Goal: Task Accomplishment & Management: Use online tool/utility

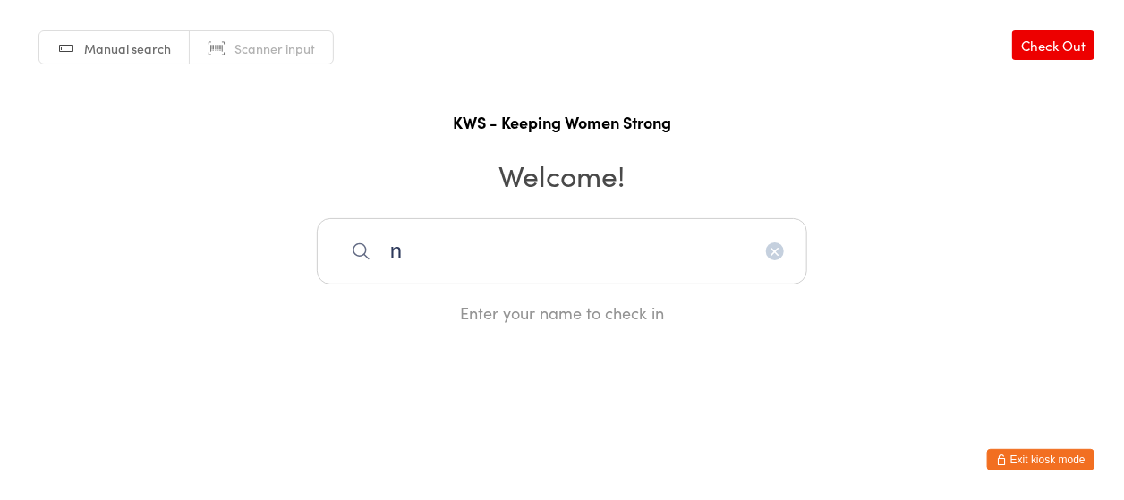
type input "n"
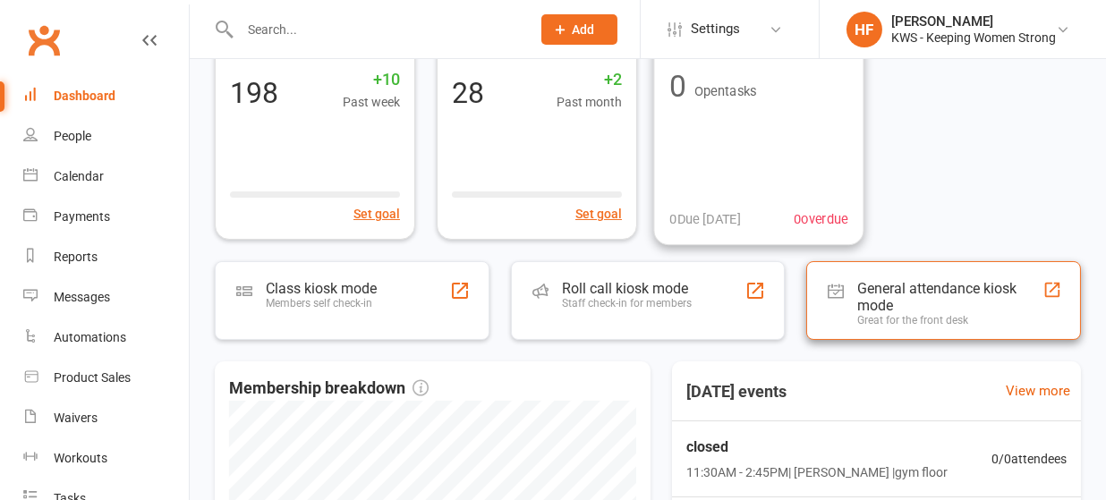
scroll to position [238, 0]
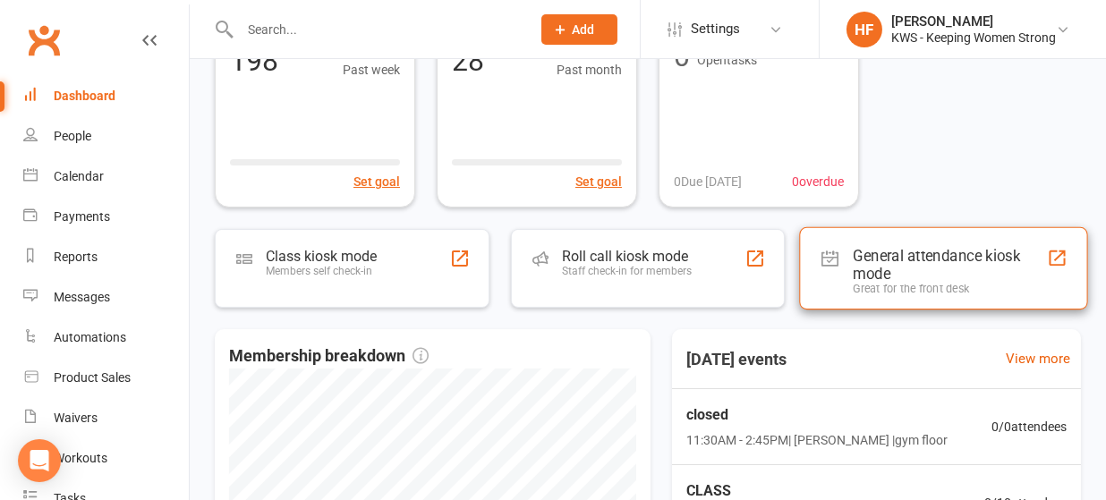
click at [878, 256] on div "General attendance kiosk mode" at bounding box center [951, 264] width 194 height 36
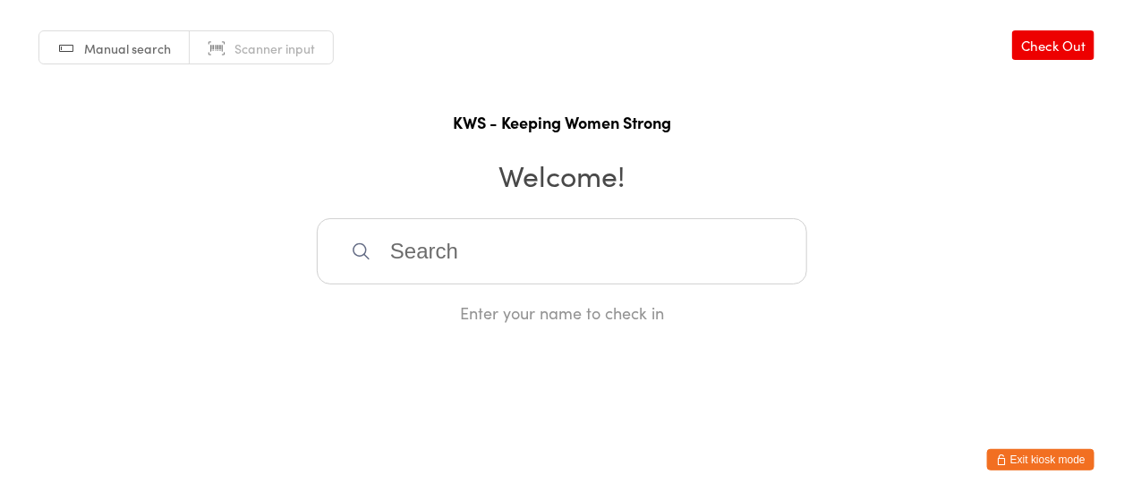
click at [504, 236] on input "search" at bounding box center [562, 251] width 490 height 66
click at [465, 280] on input "search" at bounding box center [562, 251] width 490 height 66
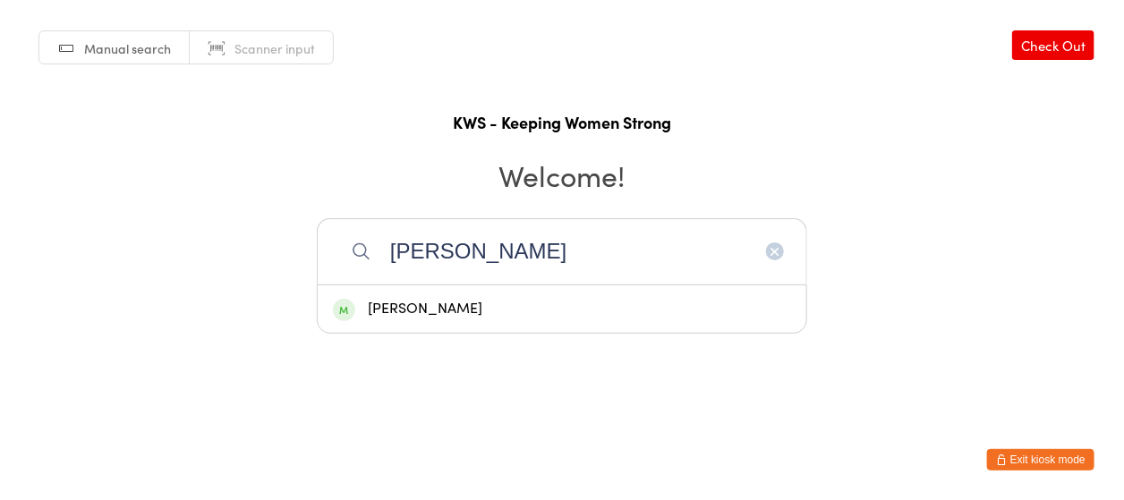
type input "valeri"
click at [413, 302] on div "Valerie Butler" at bounding box center [562, 309] width 458 height 24
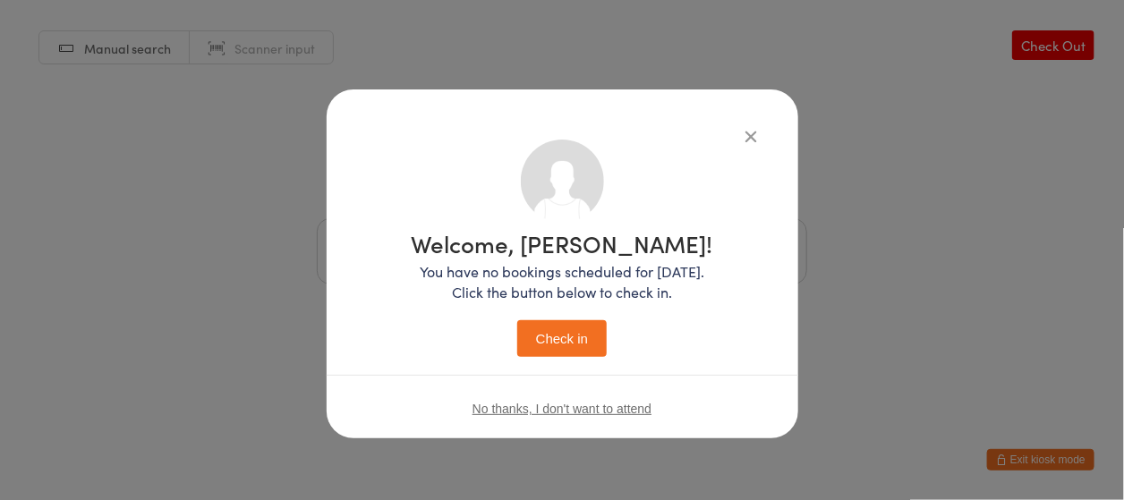
click at [576, 345] on button "Check in" at bounding box center [562, 338] width 90 height 37
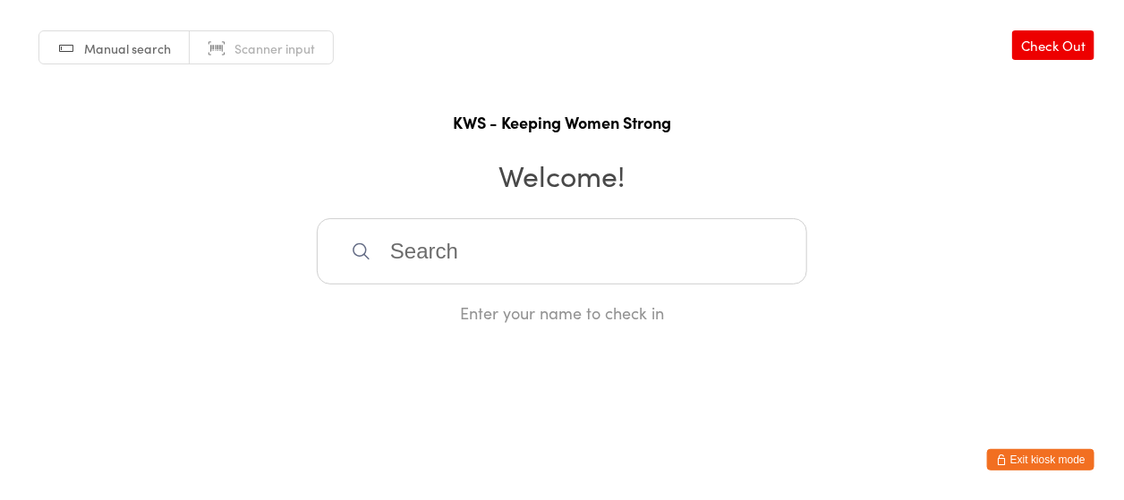
click at [408, 251] on input "search" at bounding box center [562, 251] width 490 height 66
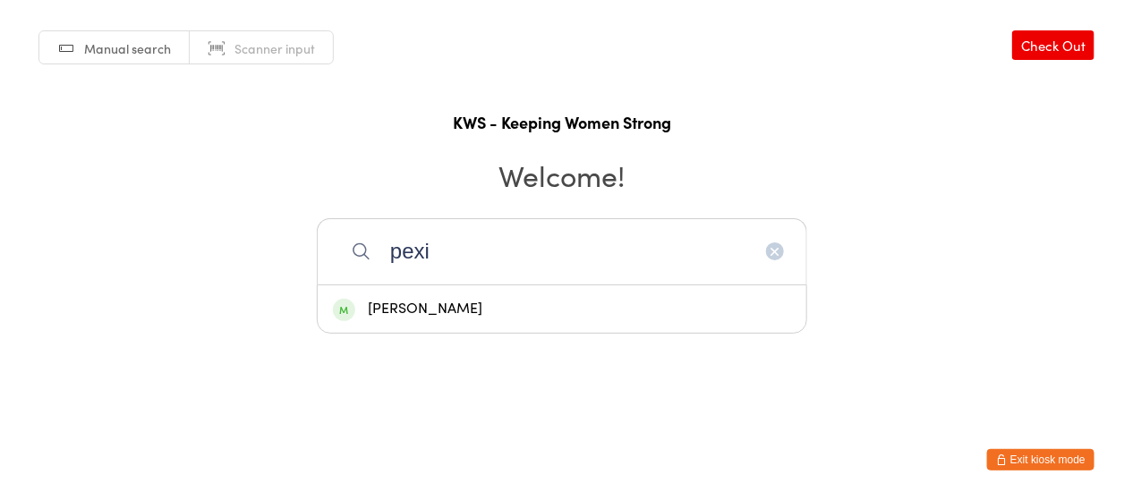
type input "pexi"
click at [413, 310] on div "Margaret Pexi" at bounding box center [562, 309] width 458 height 24
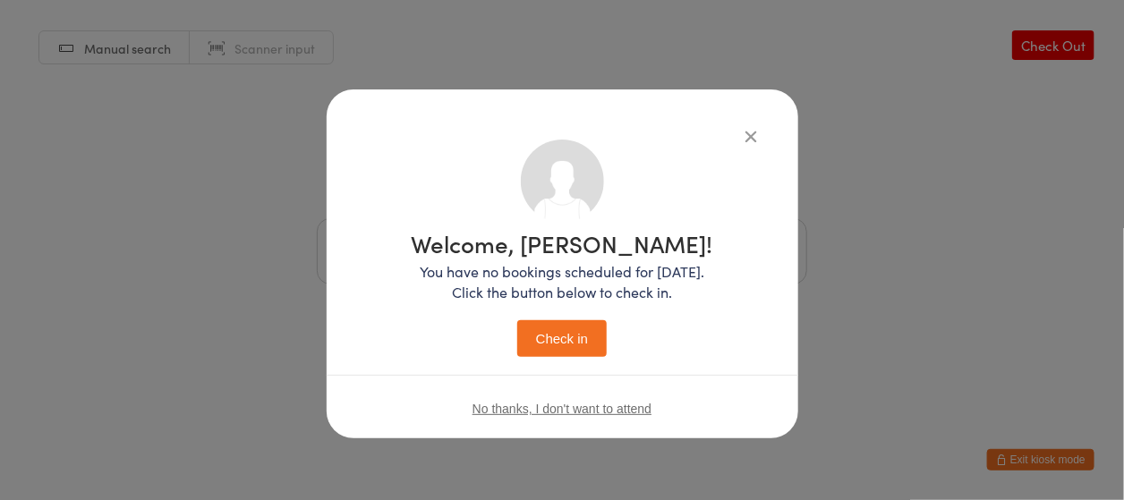
click at [533, 337] on button "Check in" at bounding box center [562, 338] width 90 height 37
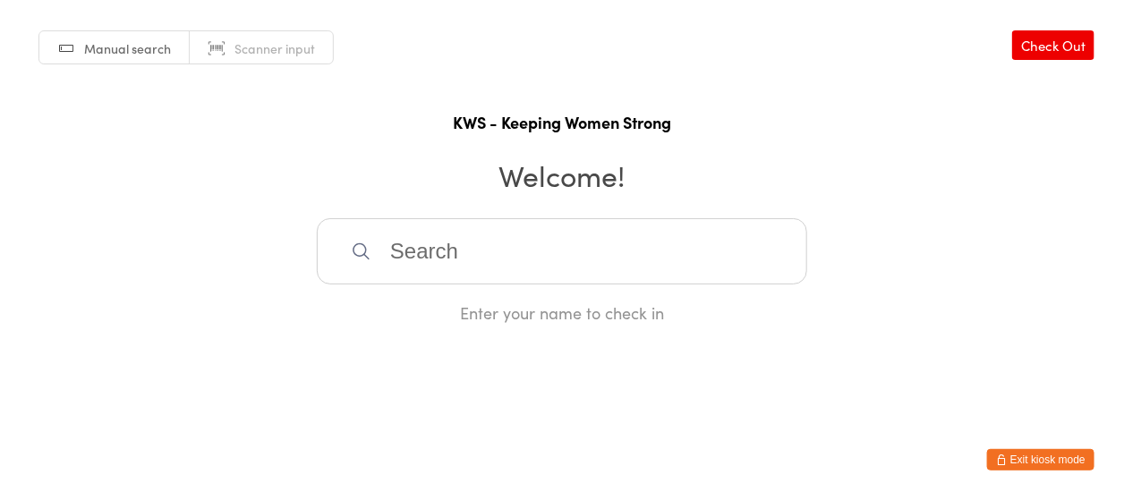
click at [332, 253] on input "search" at bounding box center [562, 251] width 490 height 66
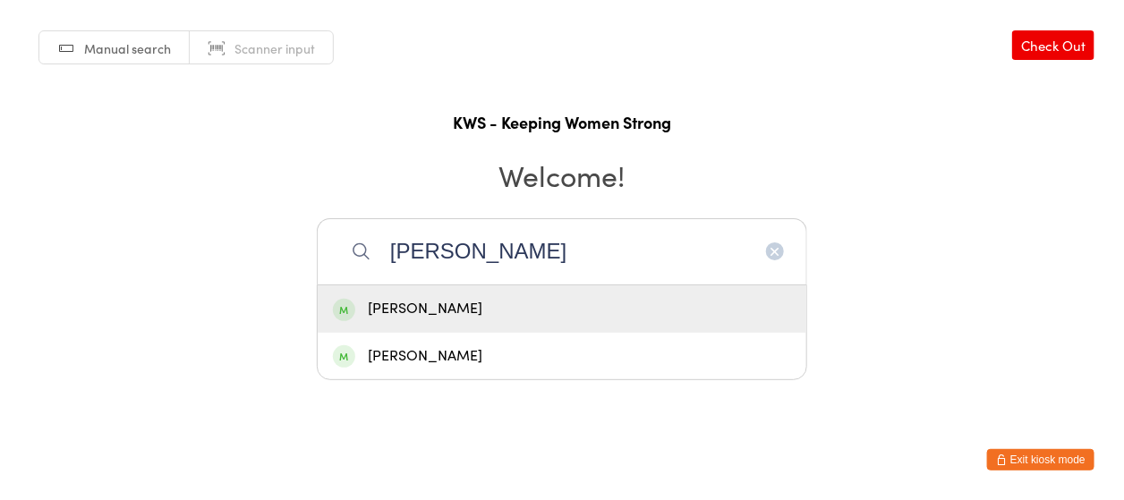
type input "rita"
click at [394, 303] on div "Rita Narsai" at bounding box center [562, 309] width 458 height 24
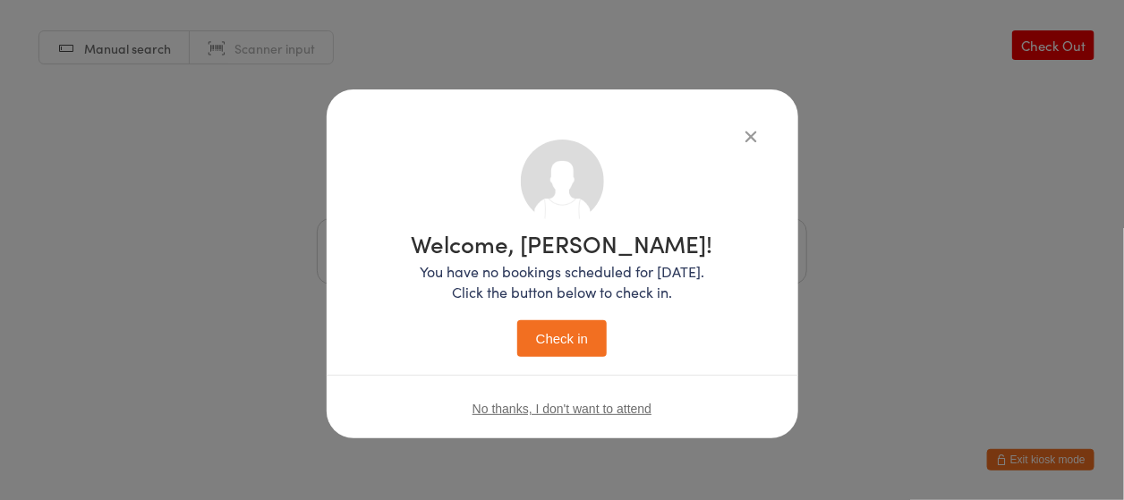
click at [533, 336] on button "Check in" at bounding box center [562, 338] width 90 height 37
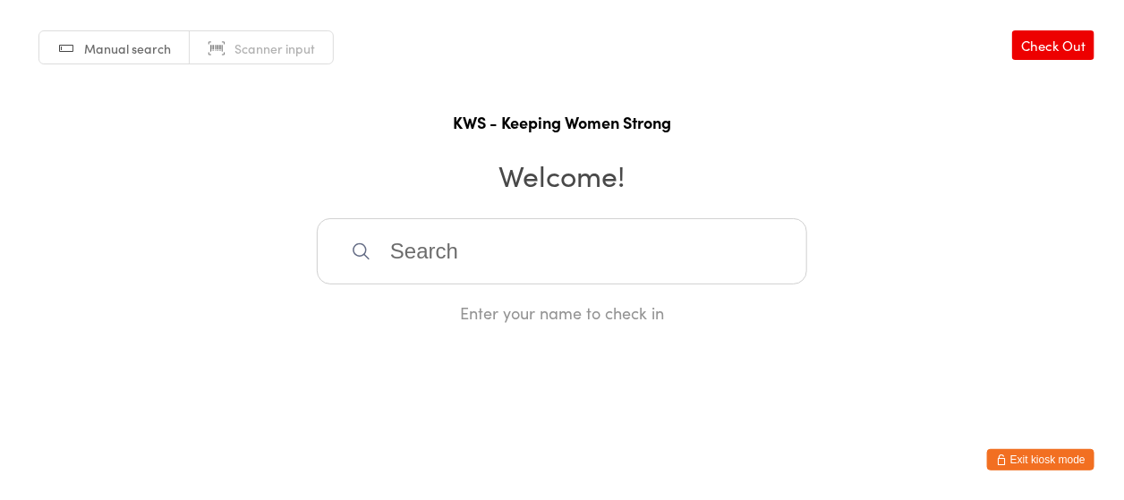
click at [462, 263] on input "search" at bounding box center [562, 251] width 490 height 66
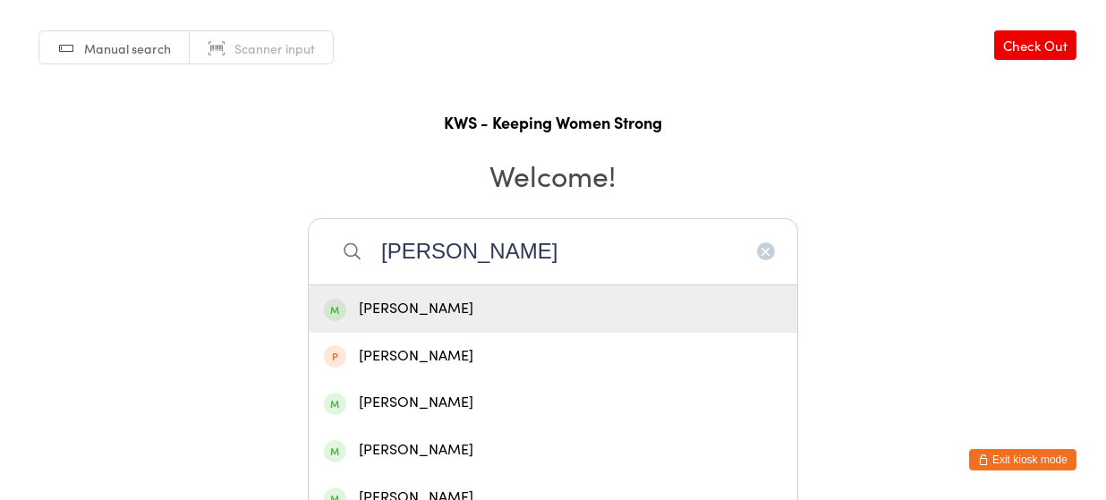
type input "mary"
click at [410, 313] on div "Mary Goh" at bounding box center [553, 309] width 458 height 24
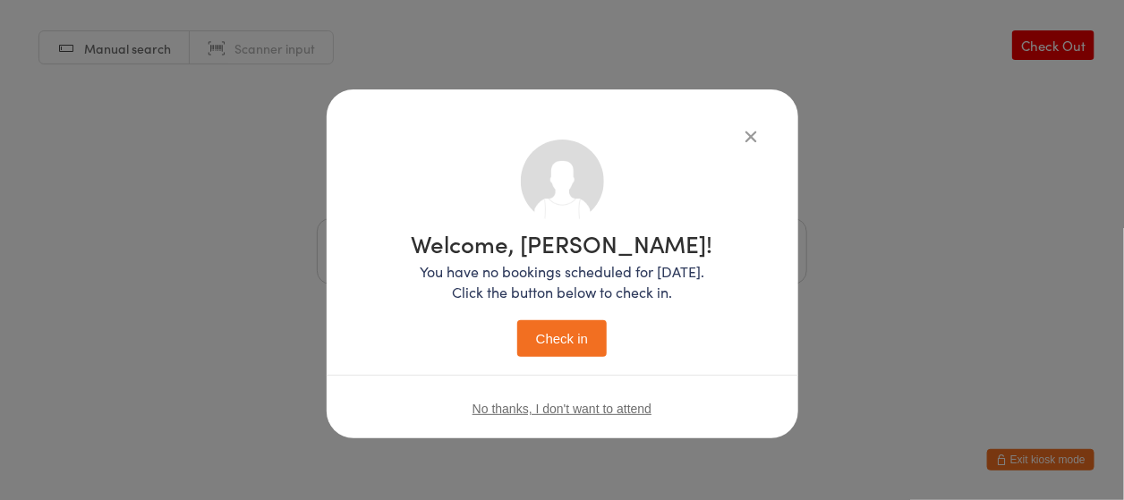
click at [565, 345] on button "Check in" at bounding box center [562, 338] width 90 height 37
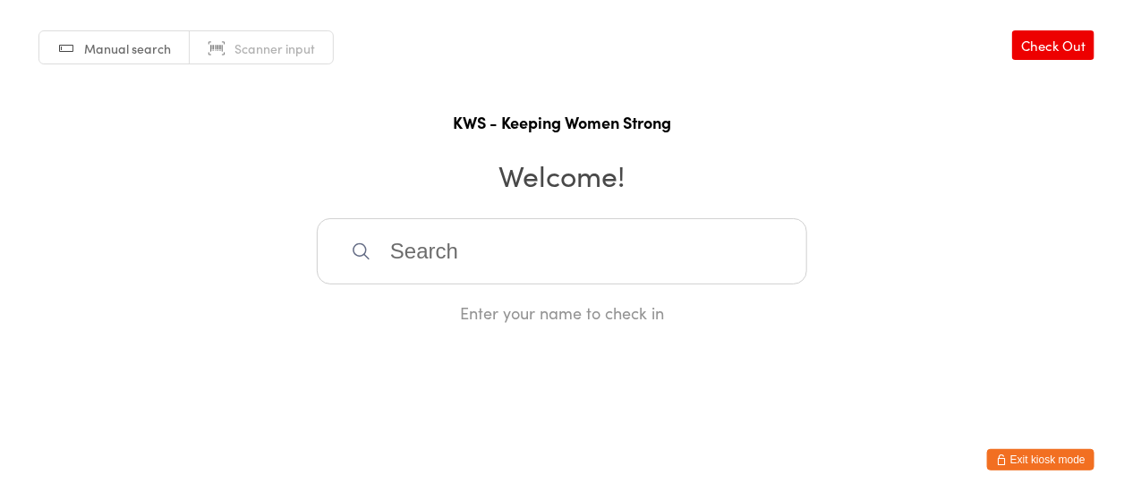
click at [471, 230] on input "search" at bounding box center [562, 251] width 490 height 66
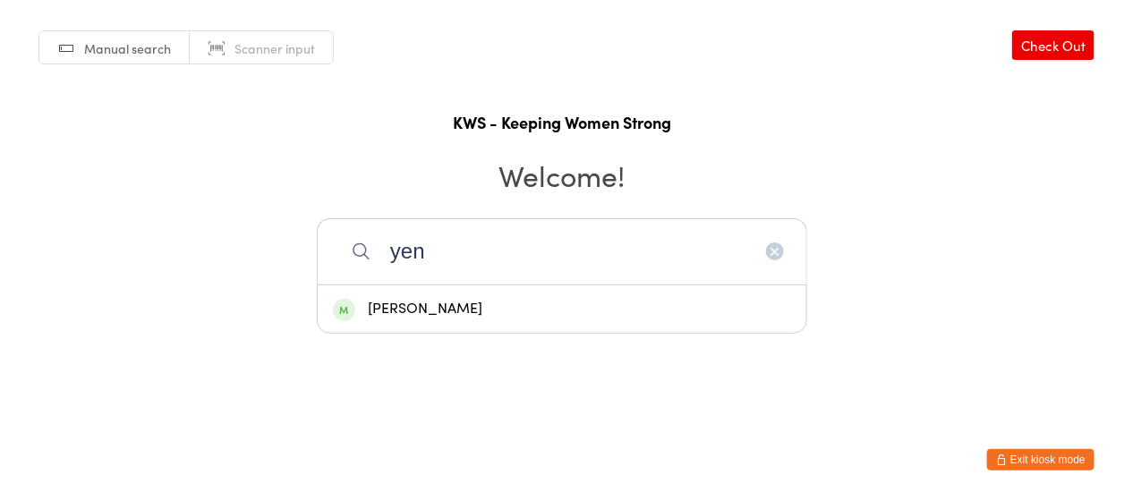
type input "yen"
click at [452, 297] on div "Yen Phua" at bounding box center [562, 309] width 458 height 24
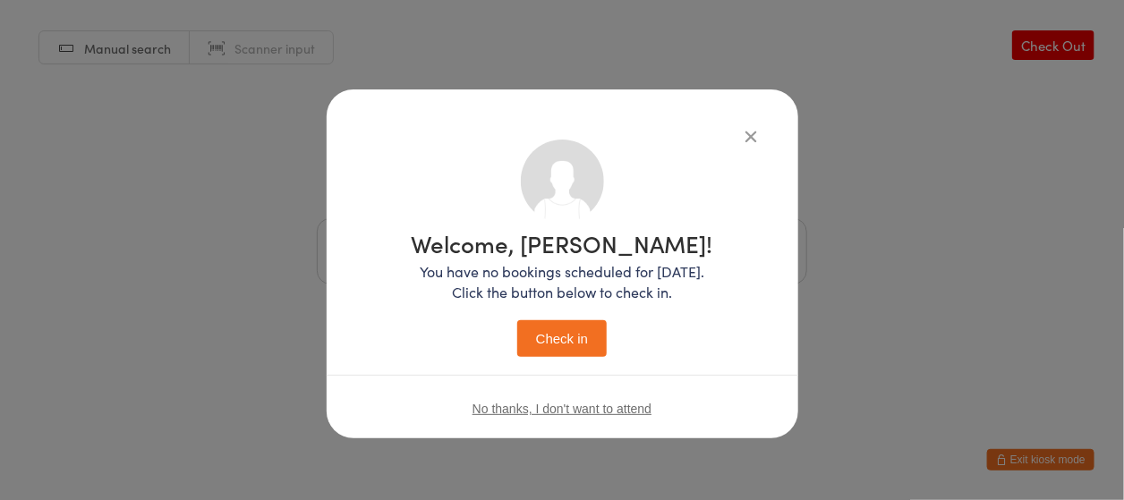
click at [543, 342] on button "Check in" at bounding box center [562, 338] width 90 height 37
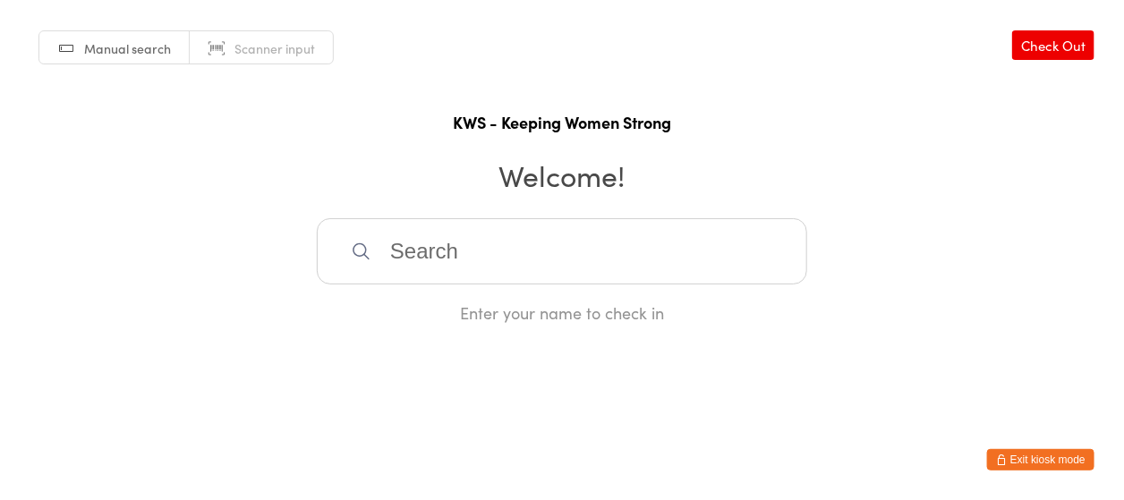
click at [556, 297] on div "Enter your name to check in" at bounding box center [562, 271] width 490 height 106
click at [448, 262] on input "search" at bounding box center [562, 251] width 490 height 66
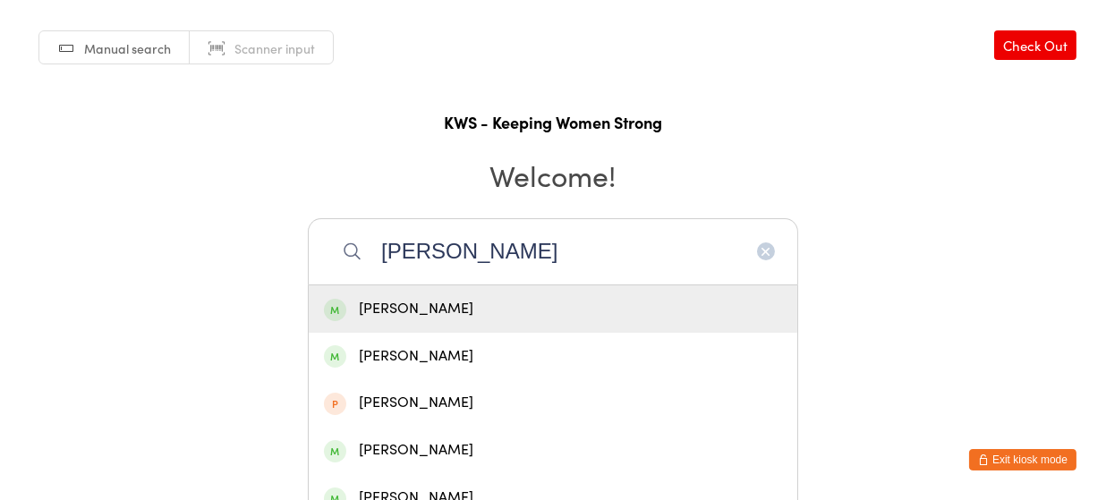
type input "anna"
click at [436, 307] on div "Anna Oranskaia" at bounding box center [553, 309] width 458 height 24
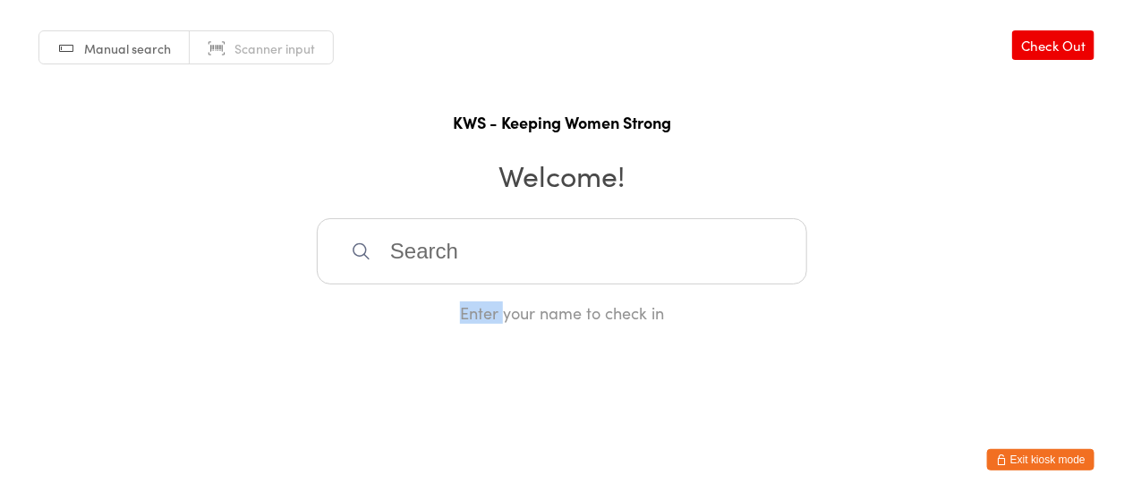
click at [436, 307] on div "Enter your name to check in" at bounding box center [562, 313] width 490 height 22
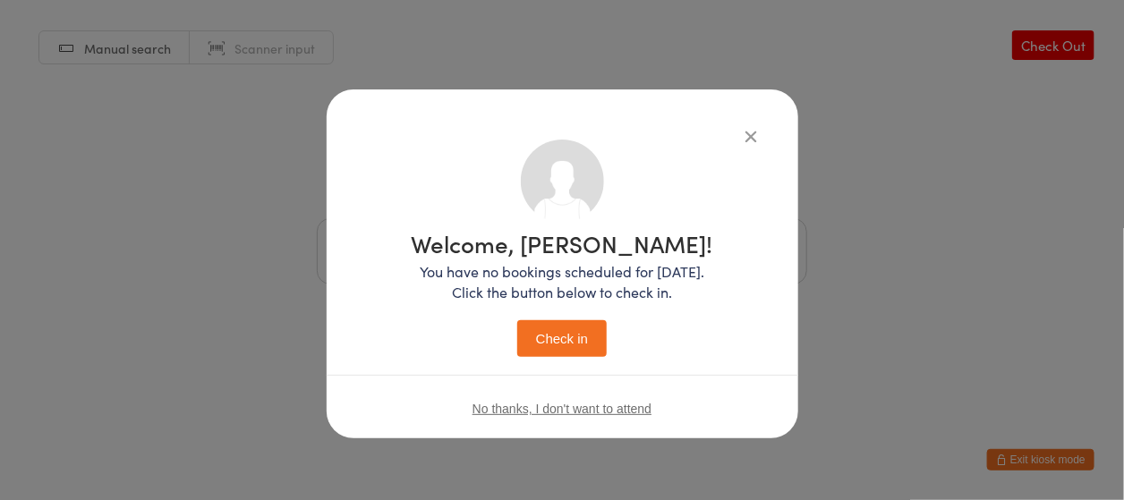
click at [555, 341] on button "Check in" at bounding box center [562, 338] width 90 height 37
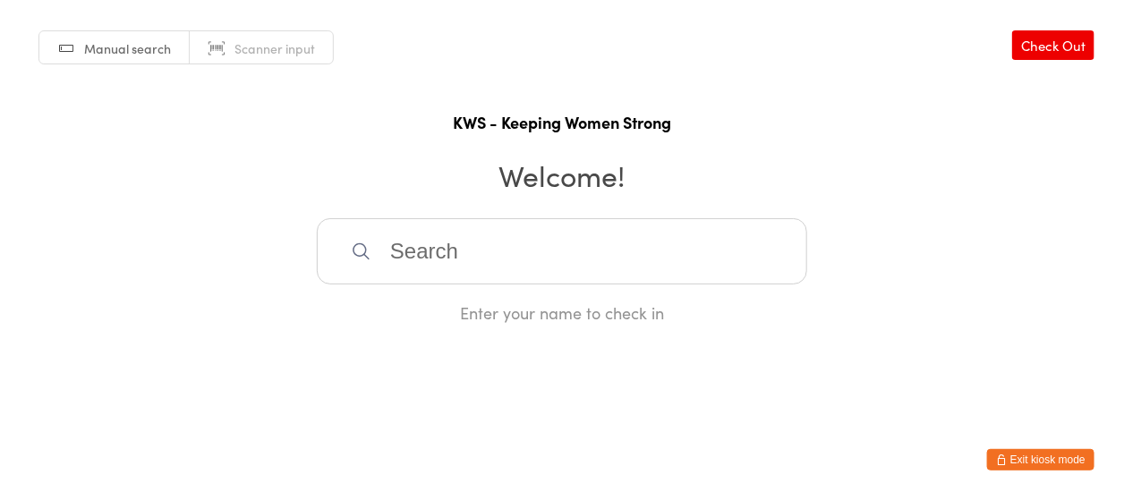
click at [484, 264] on input "search" at bounding box center [562, 251] width 490 height 66
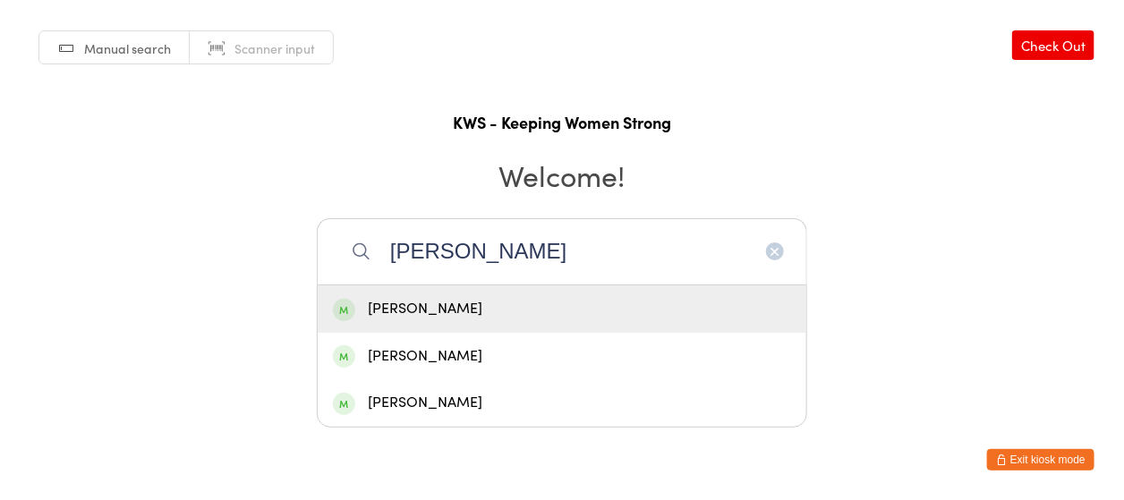
type input "Tanja Tomac"
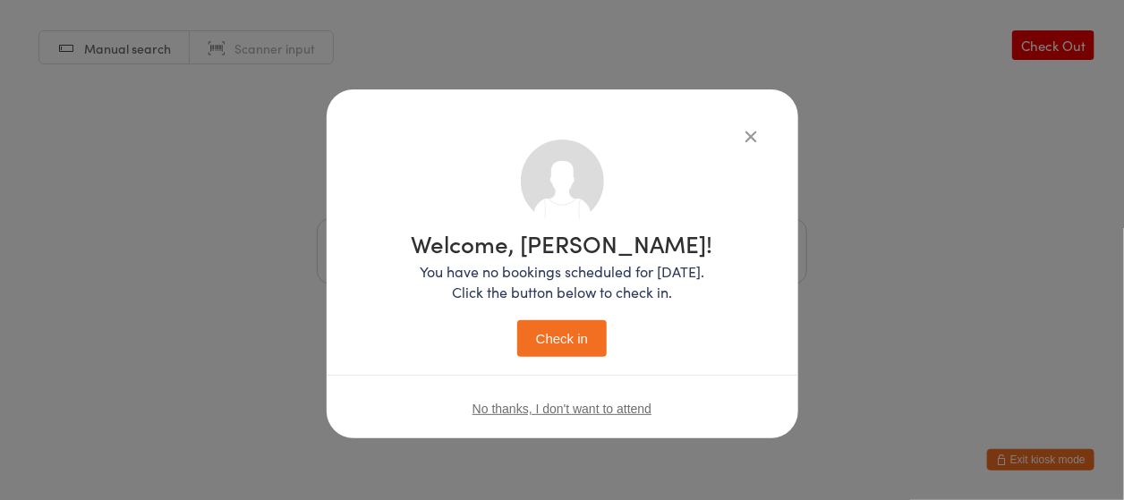
click at [566, 351] on button "Check in" at bounding box center [562, 338] width 90 height 37
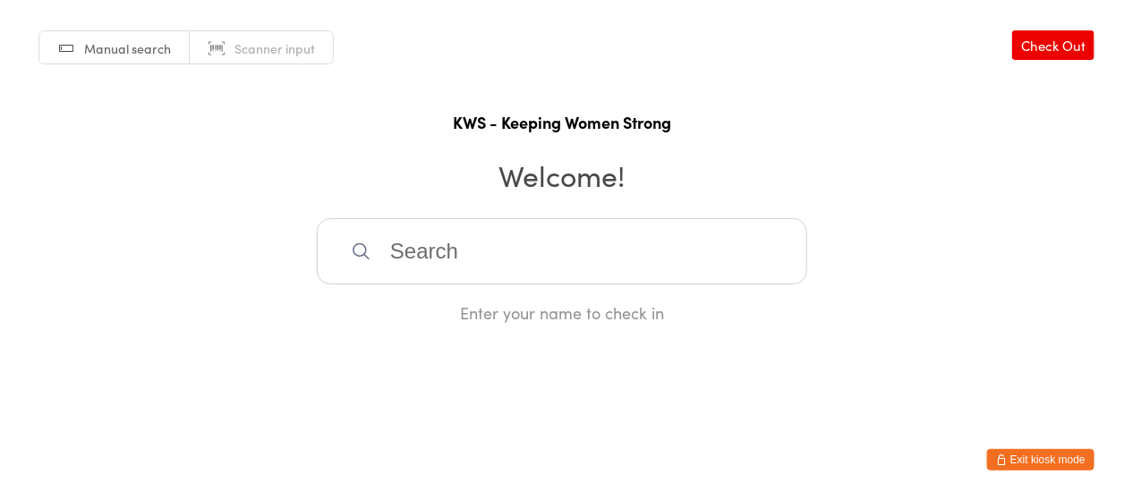
click at [589, 246] on input "search" at bounding box center [562, 251] width 490 height 66
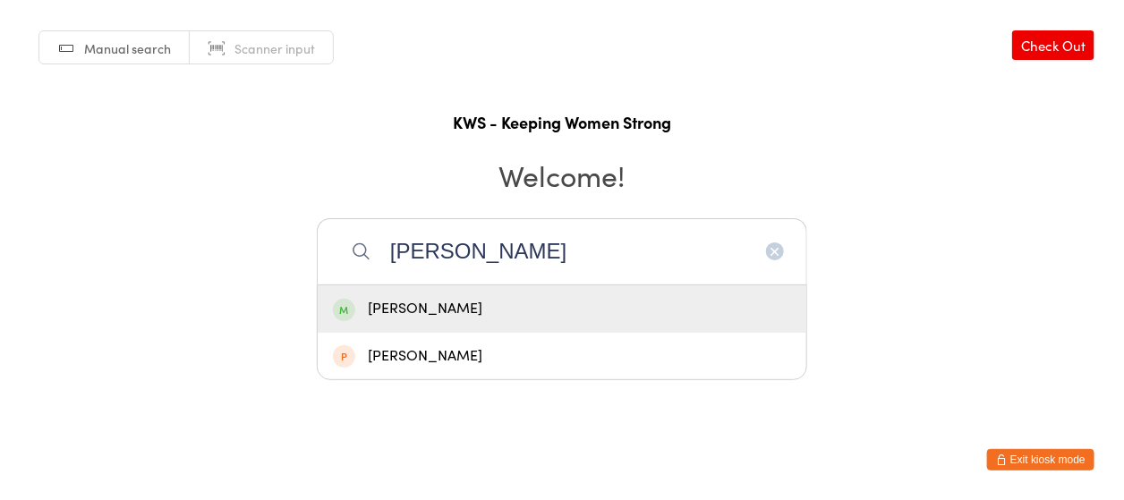
type input "sonia"
click at [559, 312] on div "Sonia Langford" at bounding box center [562, 309] width 458 height 24
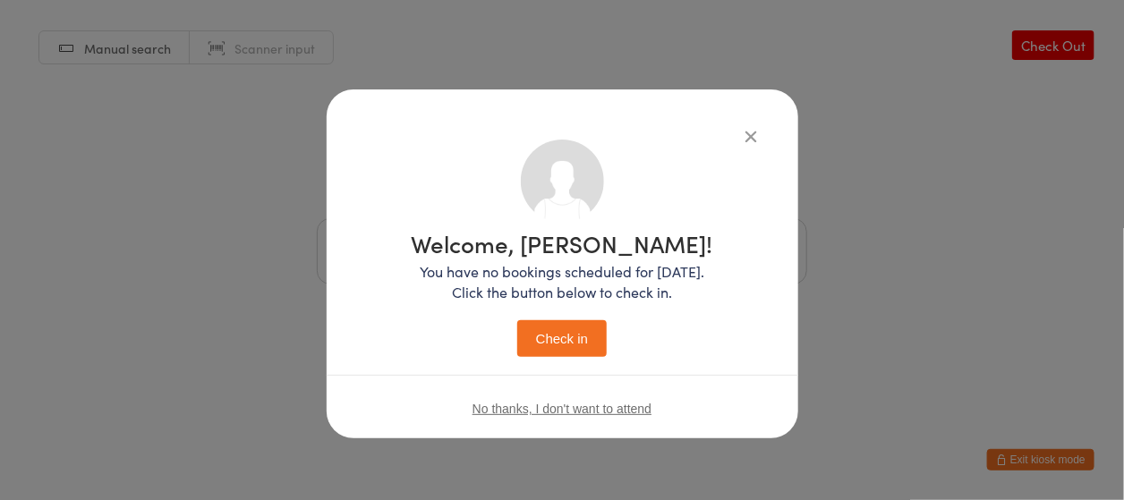
click at [563, 328] on button "Check in" at bounding box center [562, 338] width 90 height 37
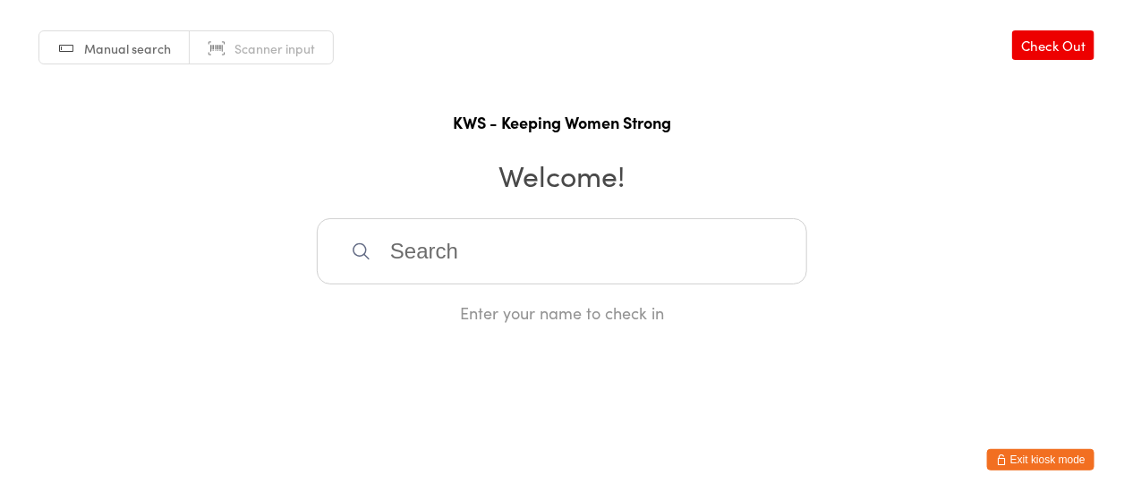
click at [504, 314] on div "Enter your name to check in" at bounding box center [562, 313] width 490 height 22
click at [380, 244] on input "search" at bounding box center [562, 251] width 490 height 66
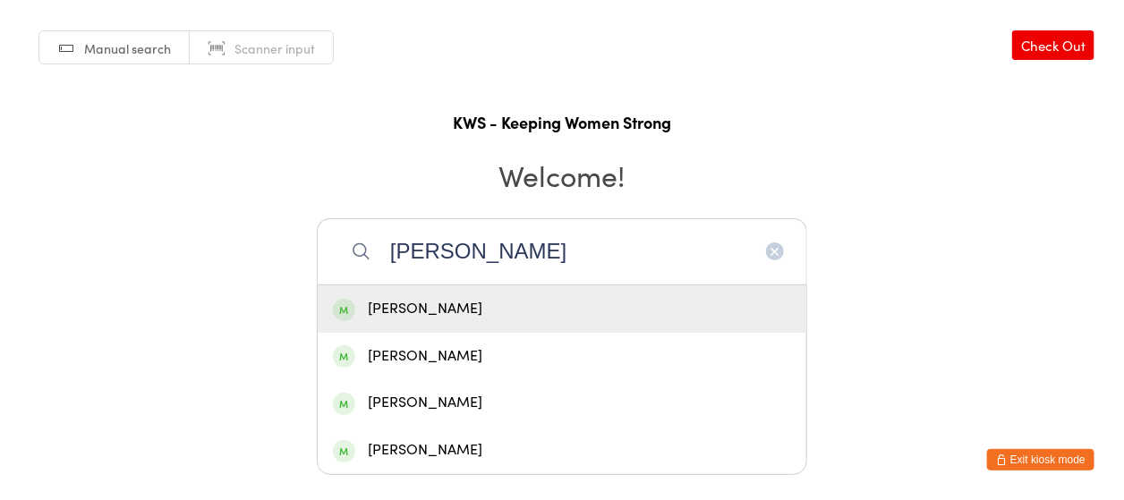
type input "beth"
click at [407, 312] on div "Beth Baird" at bounding box center [562, 309] width 458 height 24
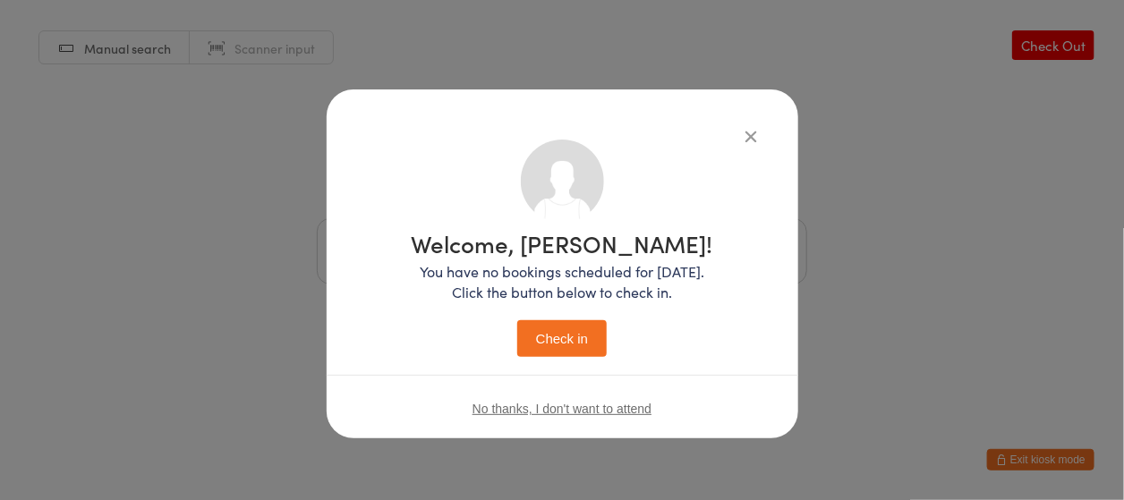
click at [566, 341] on button "Check in" at bounding box center [562, 338] width 90 height 37
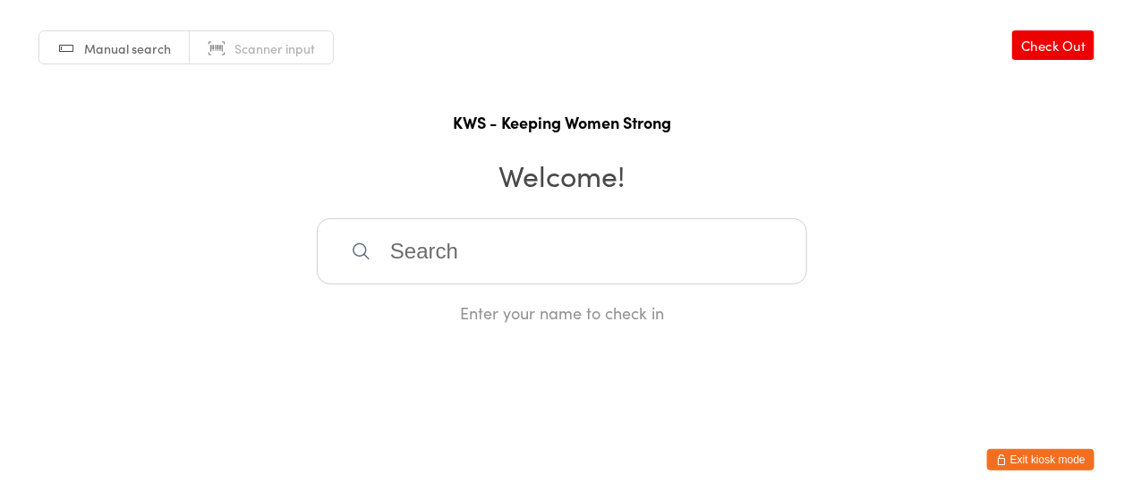
click at [413, 247] on input "search" at bounding box center [562, 251] width 490 height 66
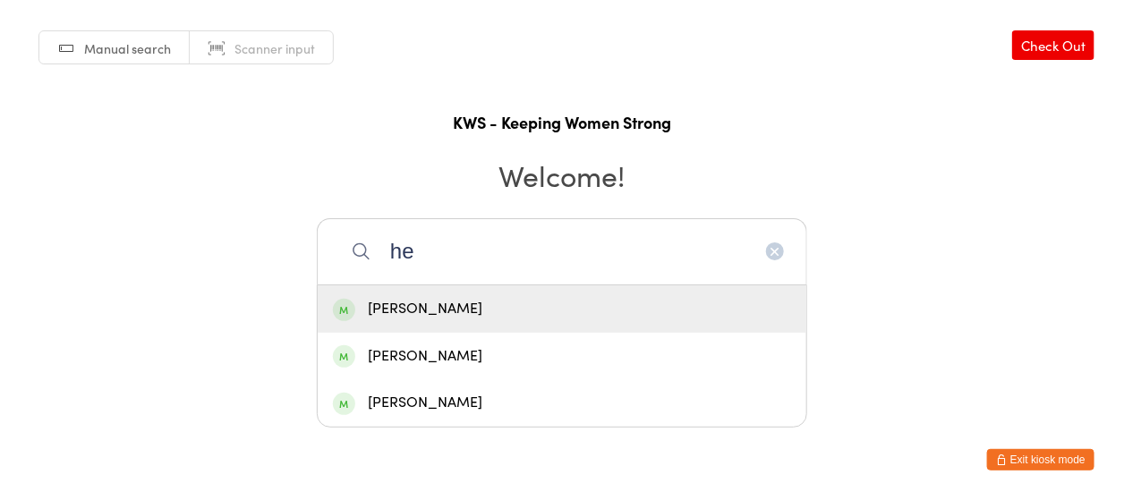
type input "he"
click at [414, 303] on div "Helen Wood" at bounding box center [562, 309] width 458 height 24
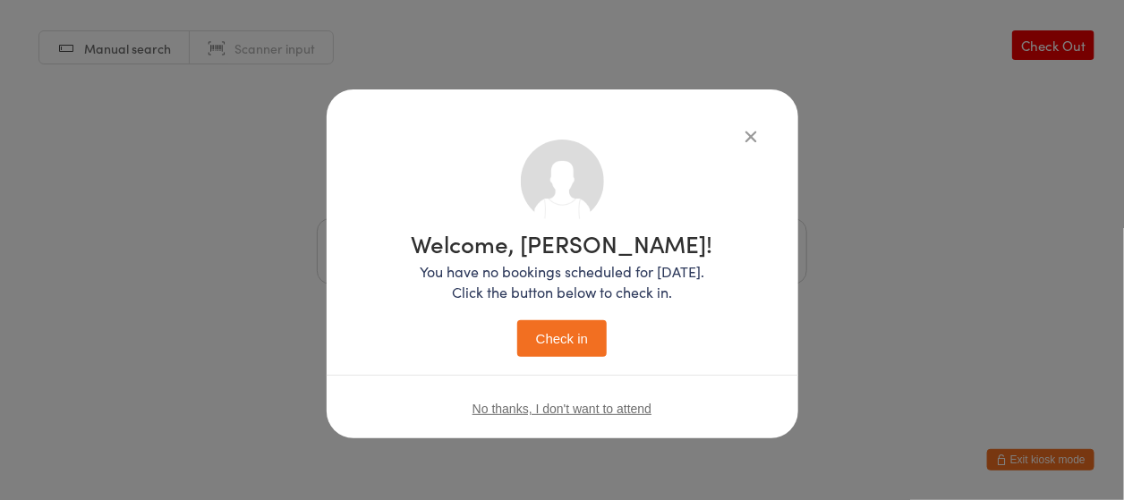
click at [541, 347] on button "Check in" at bounding box center [562, 338] width 90 height 37
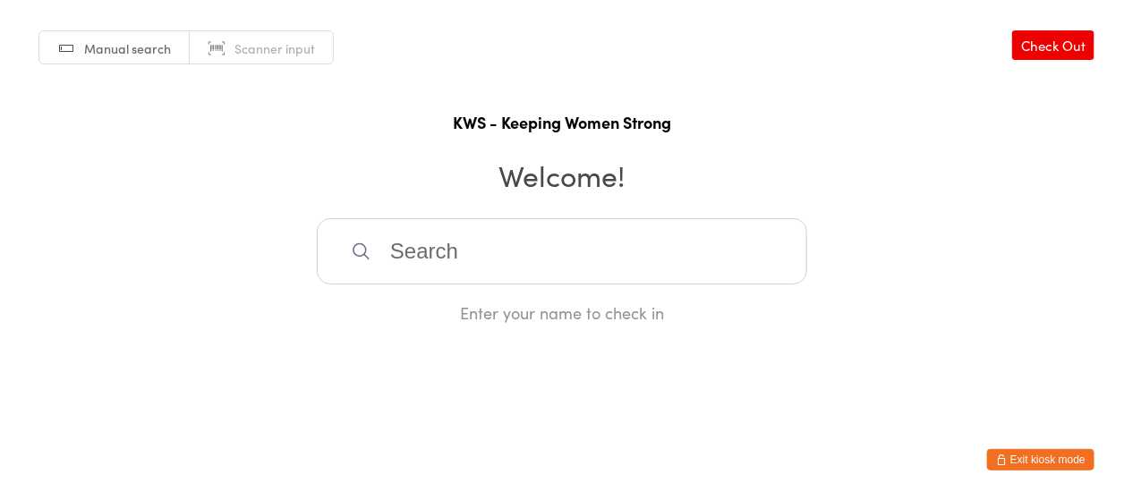
click at [524, 230] on input "search" at bounding box center [562, 251] width 490 height 66
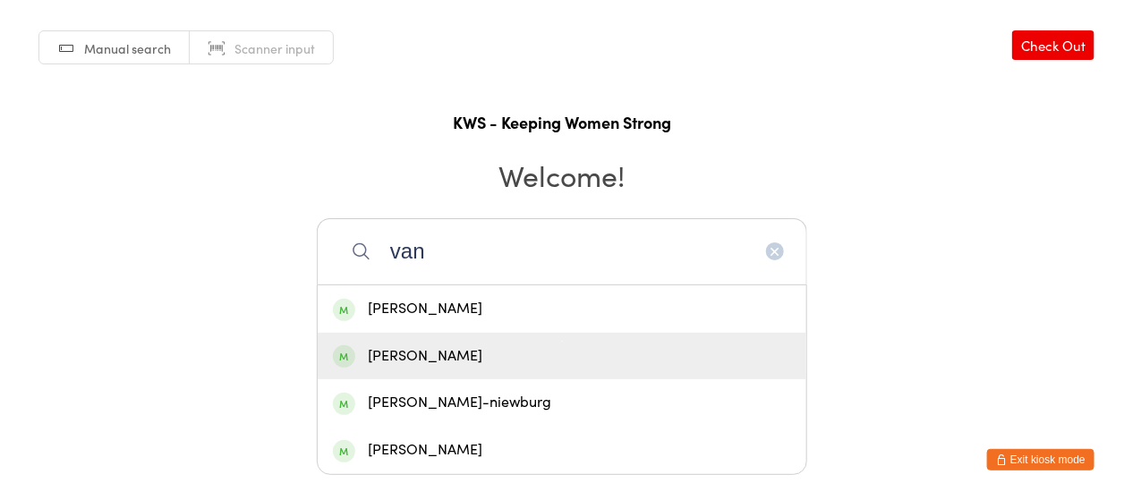
type input "van"
click at [450, 347] on div "Vanessa Hall" at bounding box center [562, 357] width 458 height 24
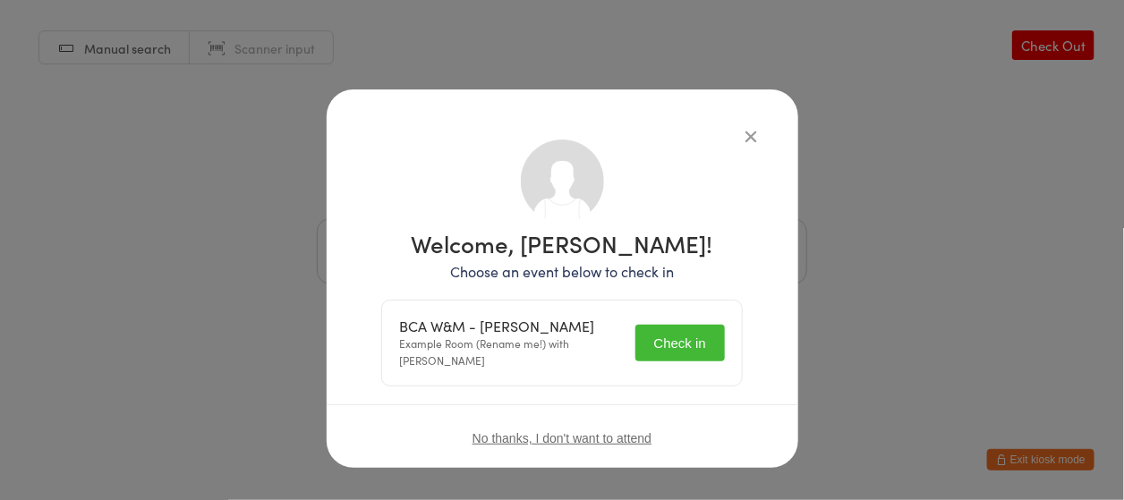
click at [683, 341] on button "Check in" at bounding box center [680, 343] width 90 height 37
